Goal: Task Accomplishment & Management: Use online tool/utility

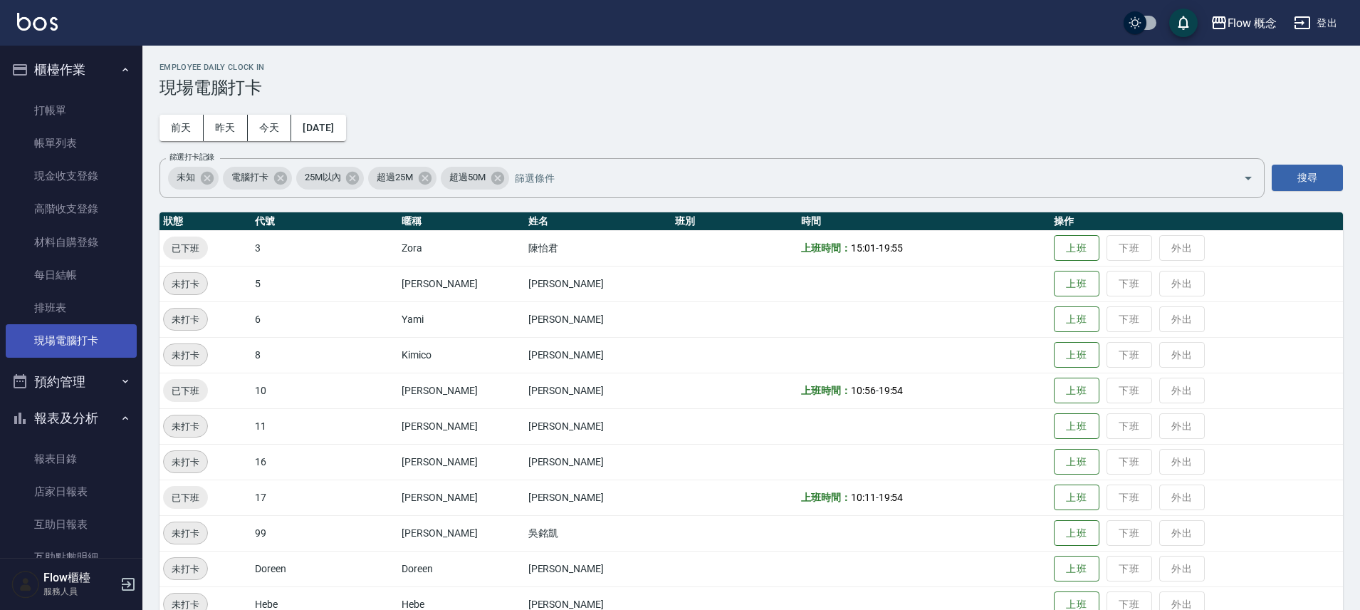
click at [46, 333] on link "現場電腦打卡" at bounding box center [71, 340] width 131 height 33
click at [265, 132] on button "今天" at bounding box center [270, 128] width 44 height 26
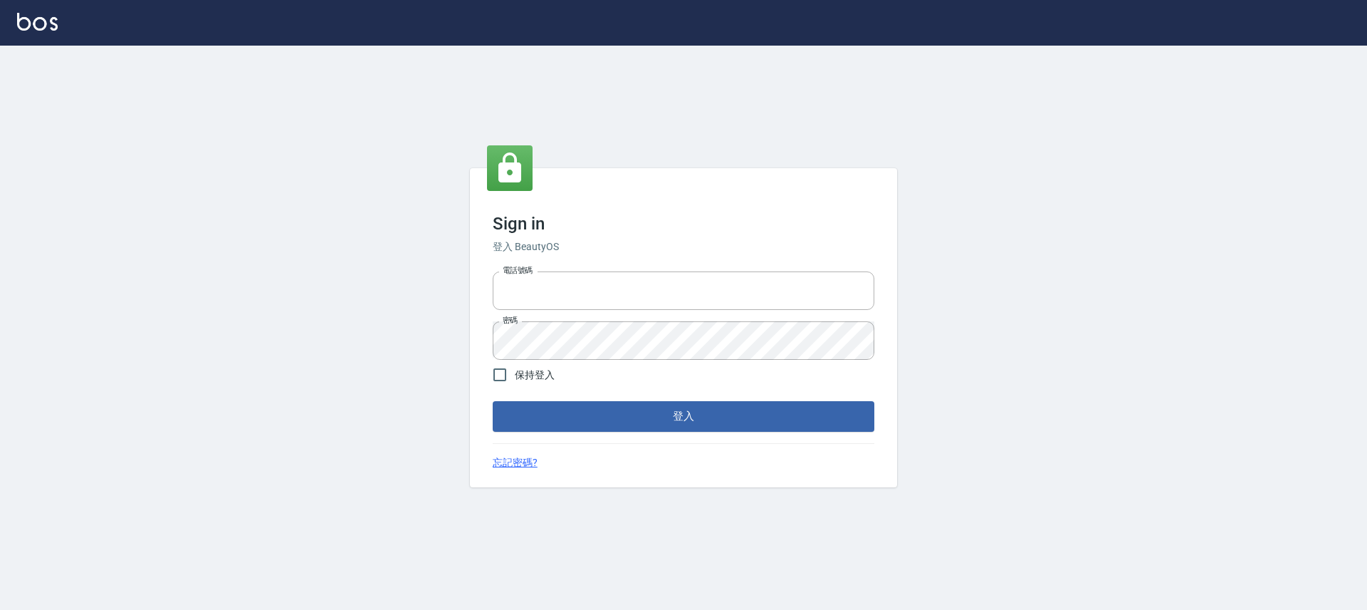
type input "25170116"
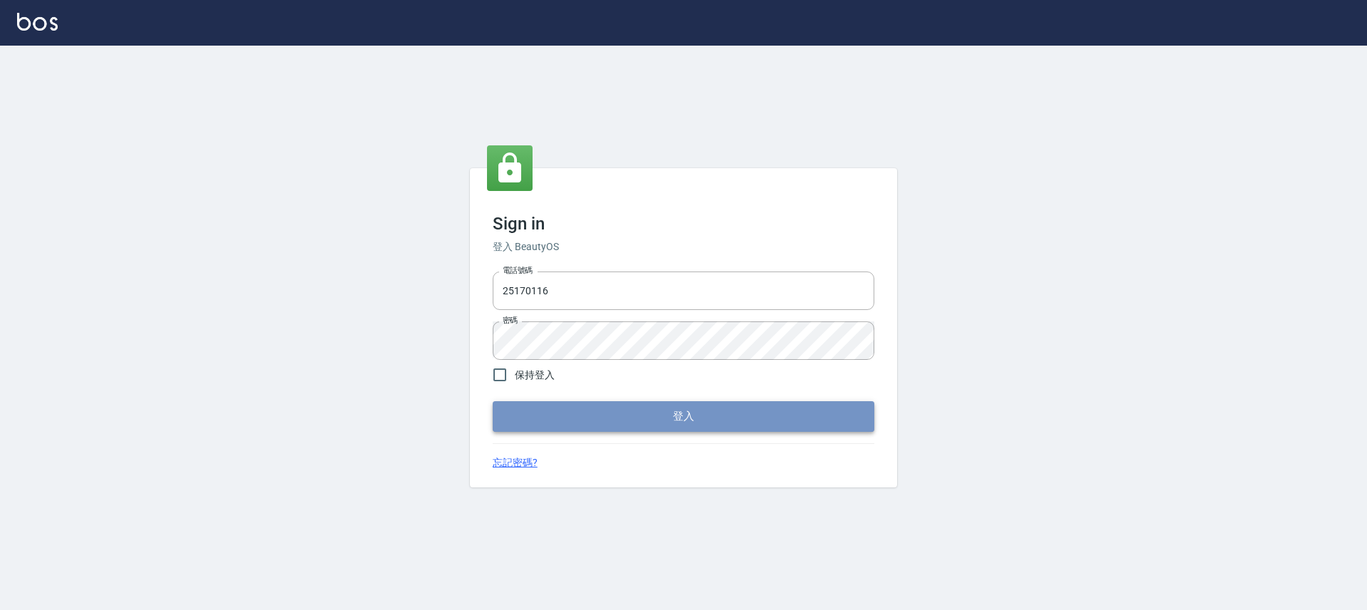
click at [645, 415] on button "登入" at bounding box center [684, 416] width 382 height 30
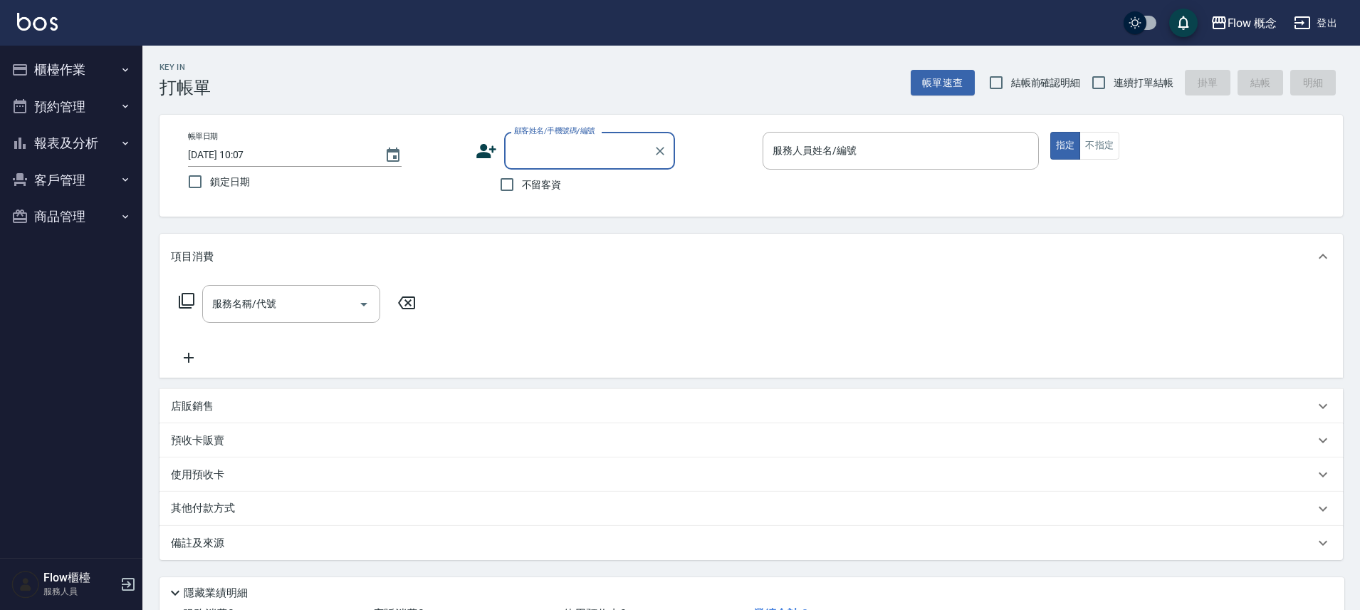
click at [87, 71] on button "櫃檯作業" at bounding box center [71, 69] width 131 height 37
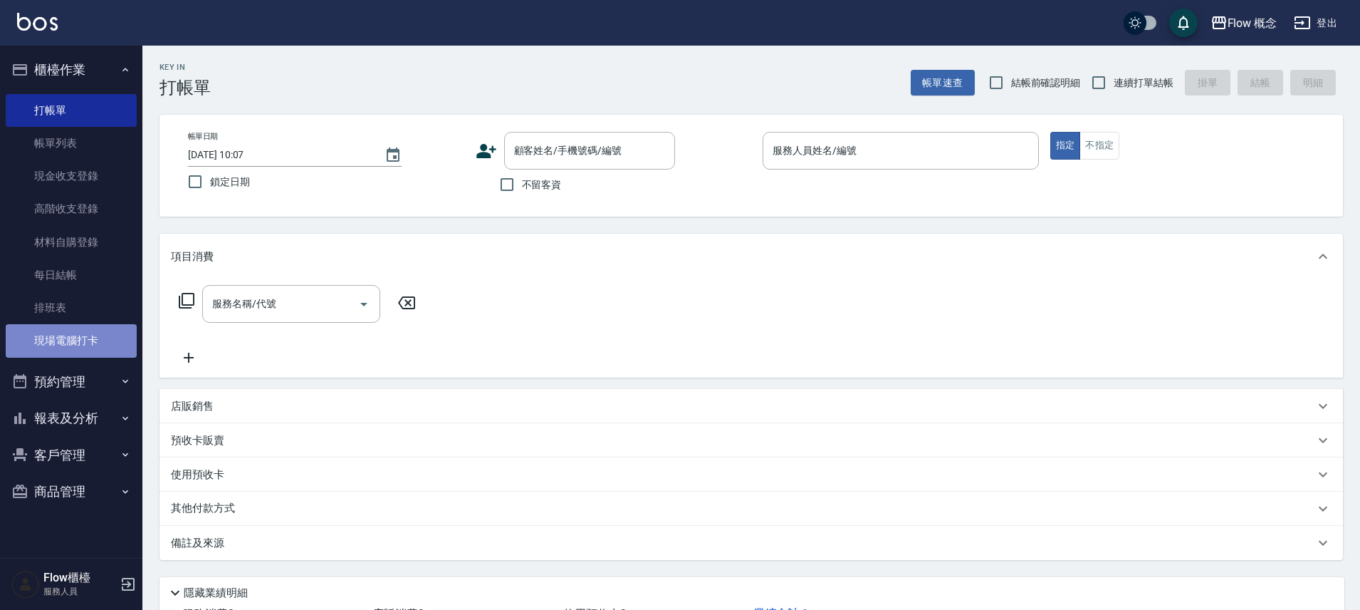
click at [59, 339] on link "現場電腦打卡" at bounding box center [71, 340] width 131 height 33
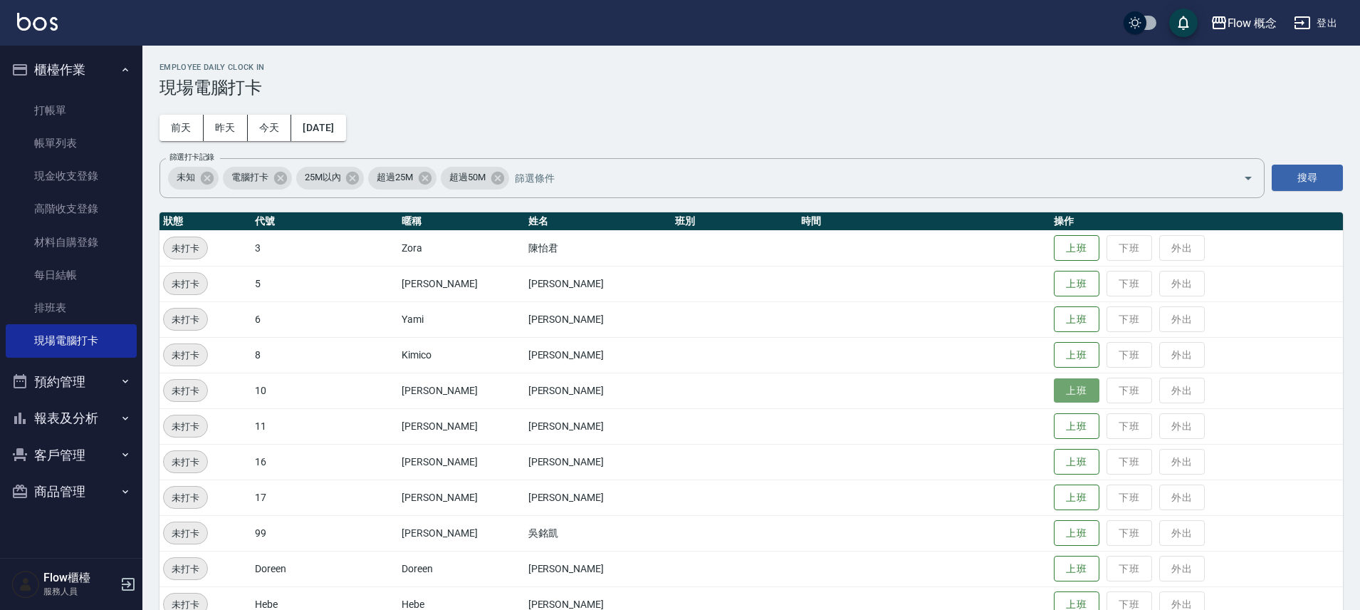
click at [1054, 390] on button "上班" at bounding box center [1077, 390] width 46 height 25
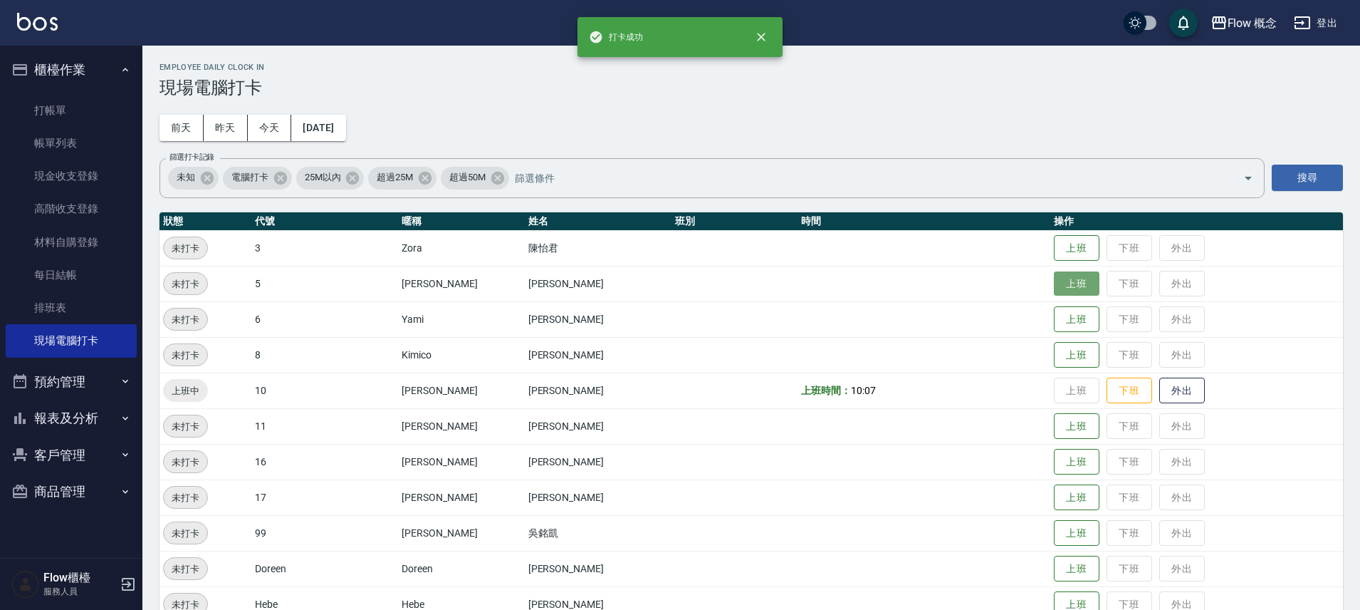
click at [1054, 283] on button "上班" at bounding box center [1077, 283] width 46 height 25
